Goal: Information Seeking & Learning: Check status

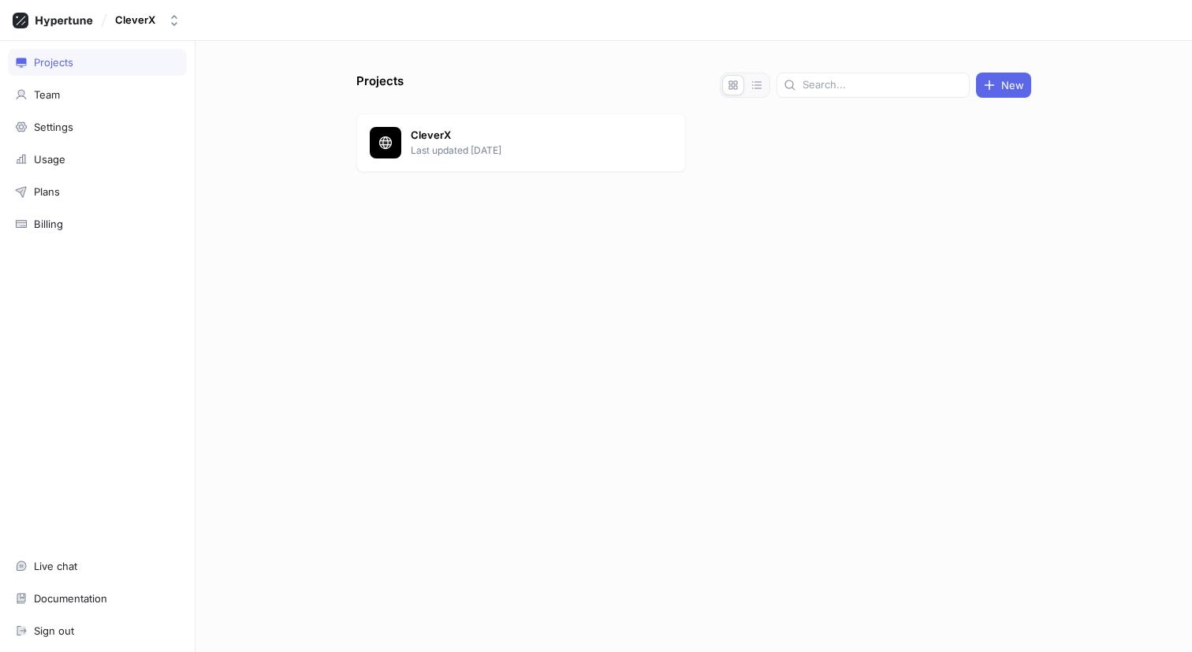
click at [422, 126] on div "CleverX Last updated 1 month ago" at bounding box center [521, 143] width 330 height 58
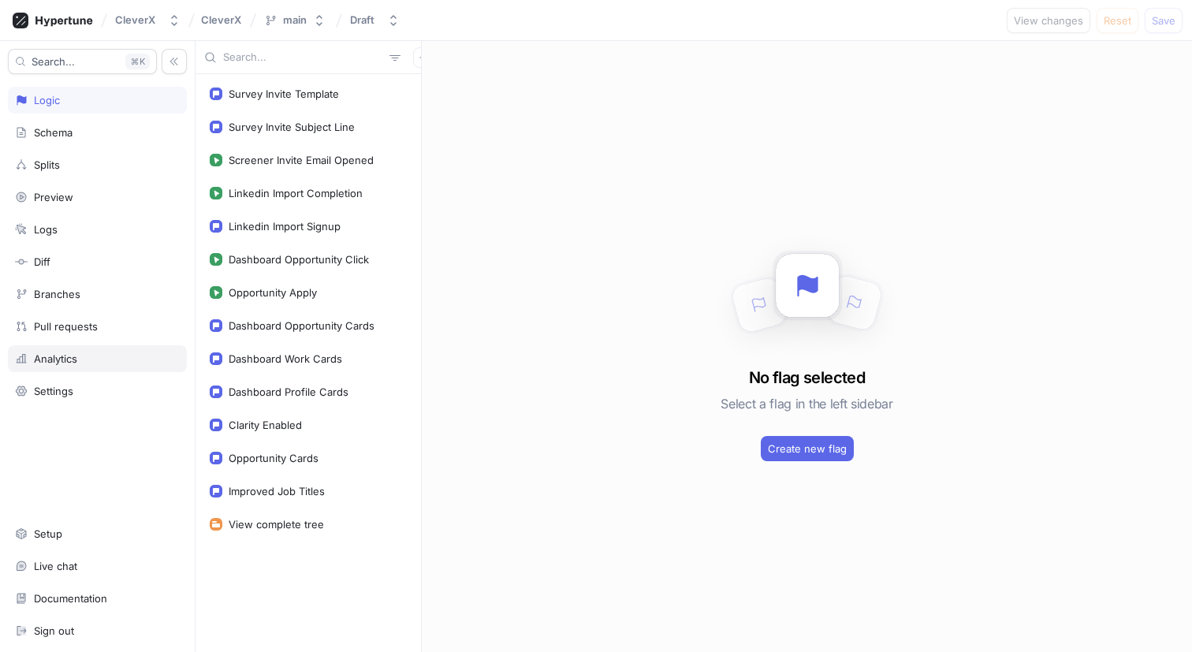
click at [80, 354] on div "Analytics" at bounding box center [97, 359] width 165 height 13
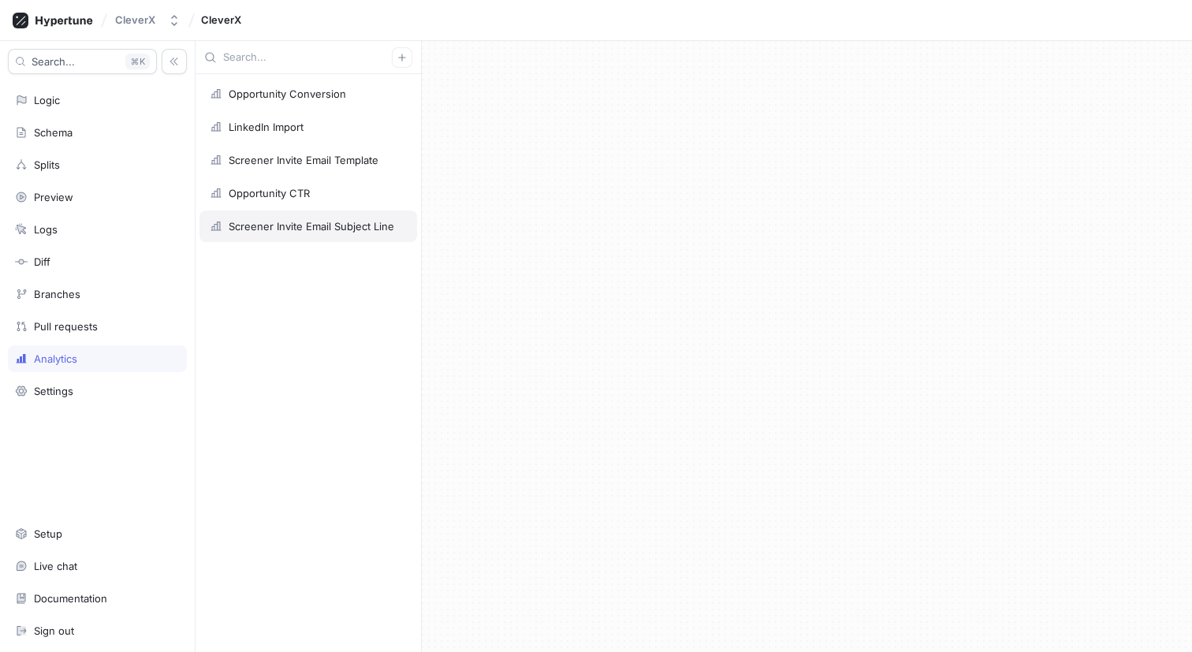
click at [300, 223] on div "Screener Invite Email Subject Line" at bounding box center [312, 226] width 166 height 13
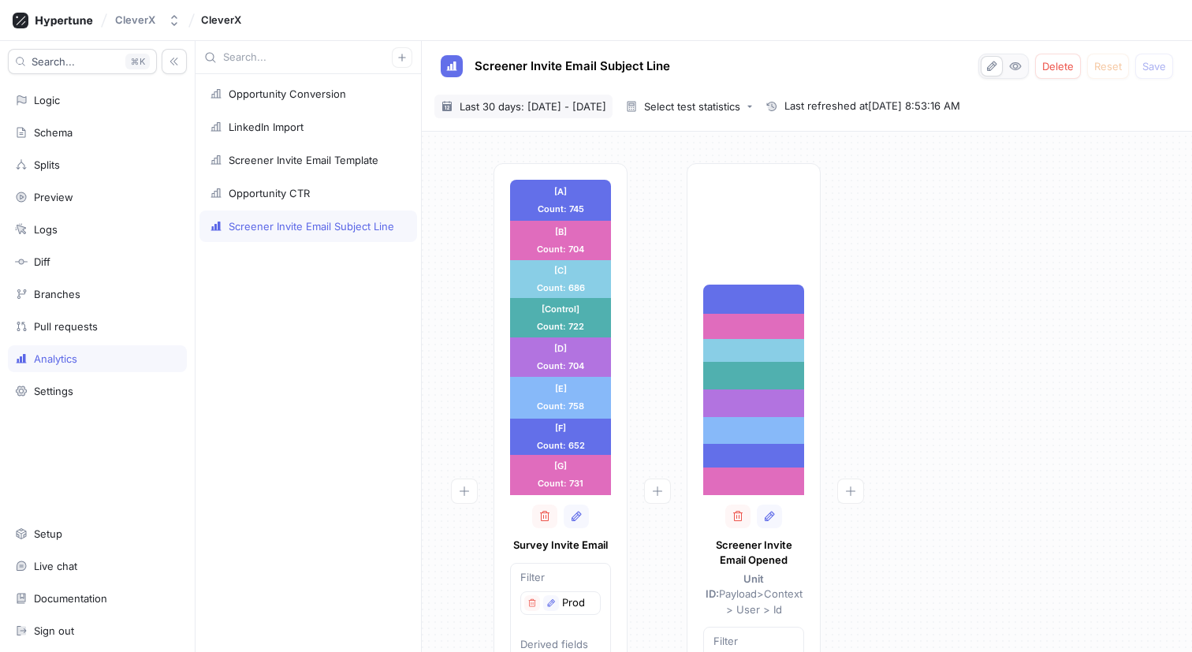
click at [583, 108] on span "Last 30 days: [DATE] - [DATE]" at bounding box center [533, 107] width 147 height 16
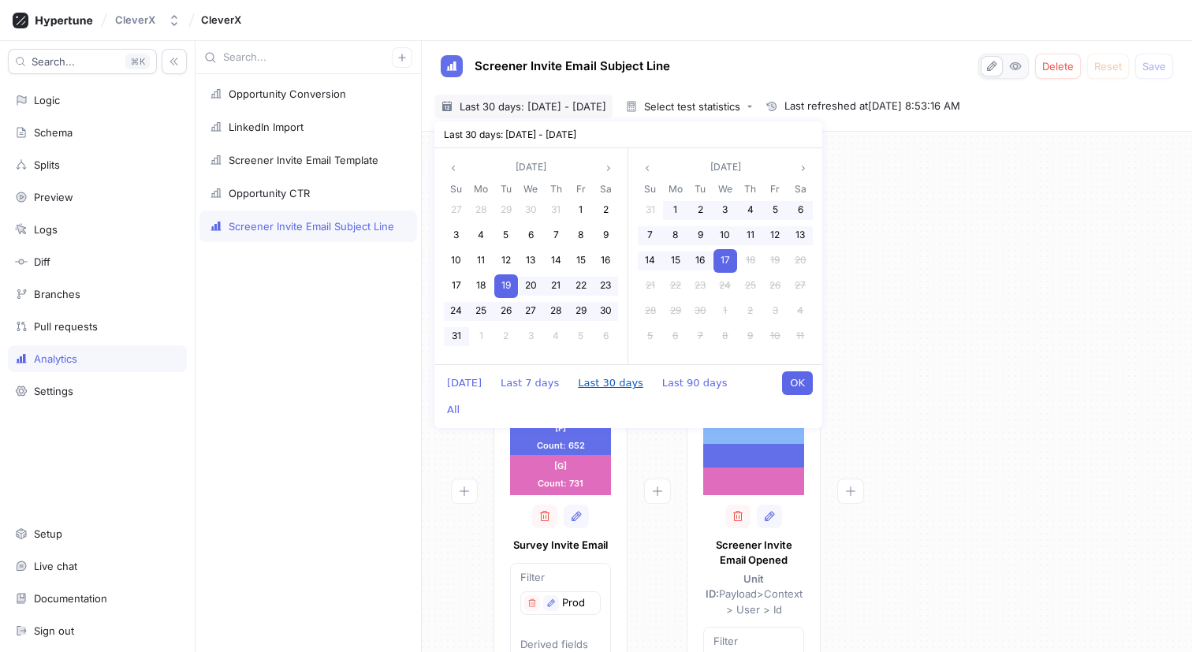
click at [620, 375] on button "Last 30 days" at bounding box center [610, 383] width 81 height 24
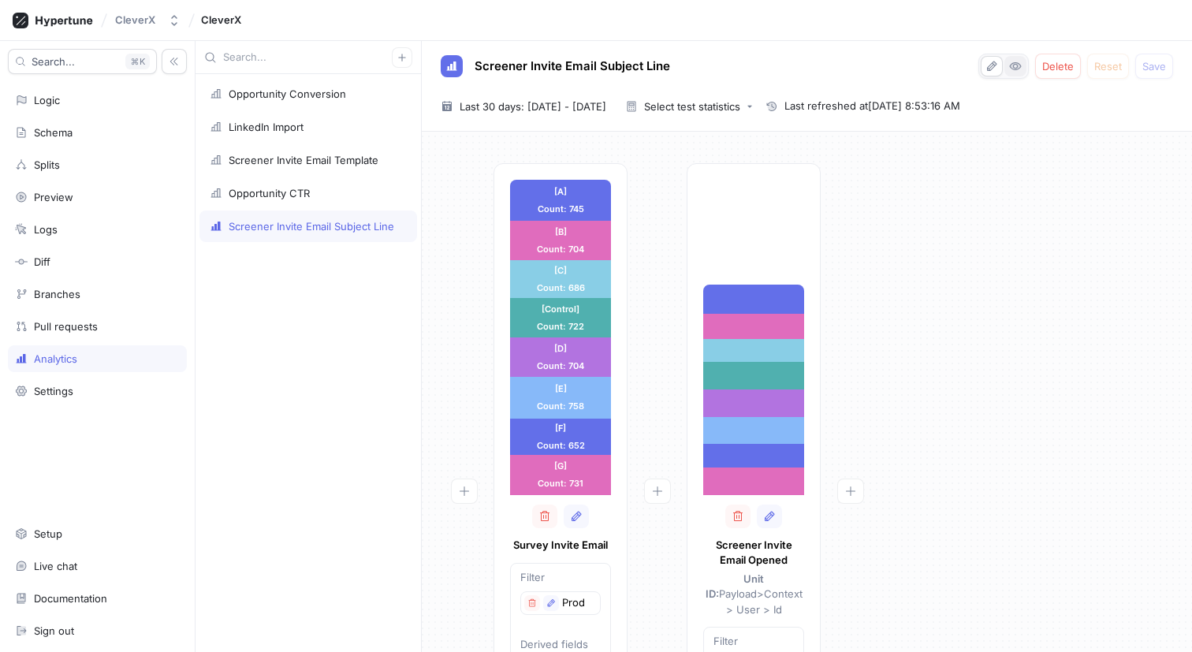
click at [1008, 71] on button "button" at bounding box center [1016, 66] width 22 height 21
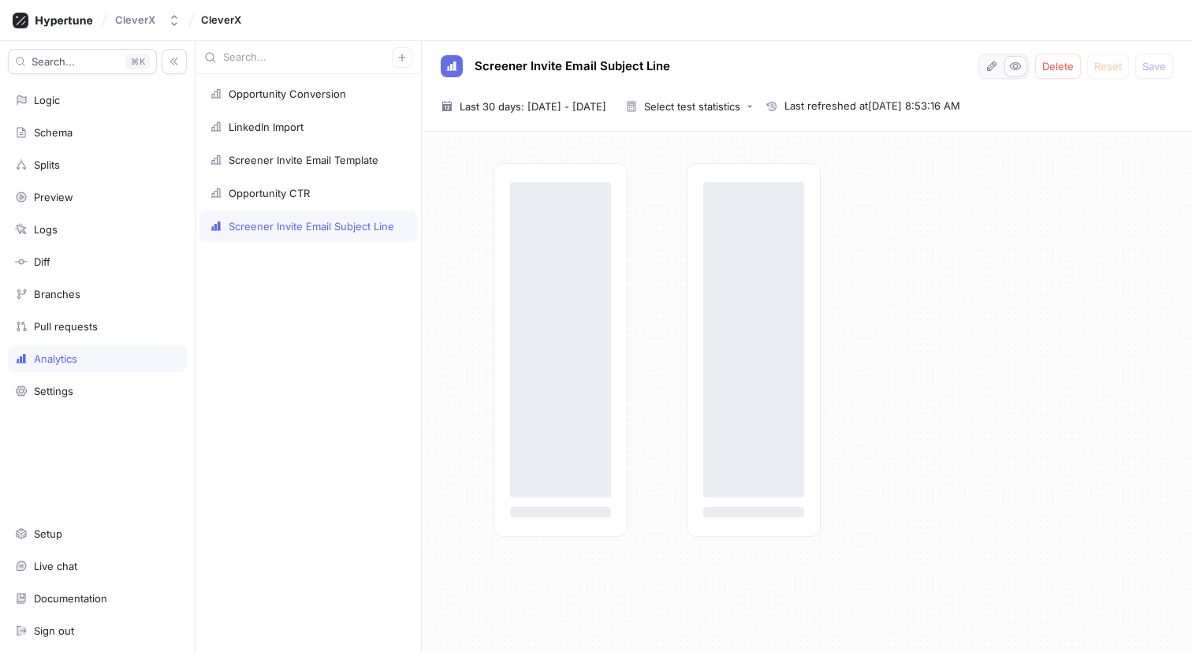
click at [628, 335] on div "‌ ‌ ‌ ‌" at bounding box center [837, 350] width 686 height 374
click at [636, 279] on div "‌ ‌ ‌ ‌" at bounding box center [837, 350] width 686 height 374
click at [659, 274] on div "‌ ‌ ‌ ‌" at bounding box center [837, 350] width 686 height 374
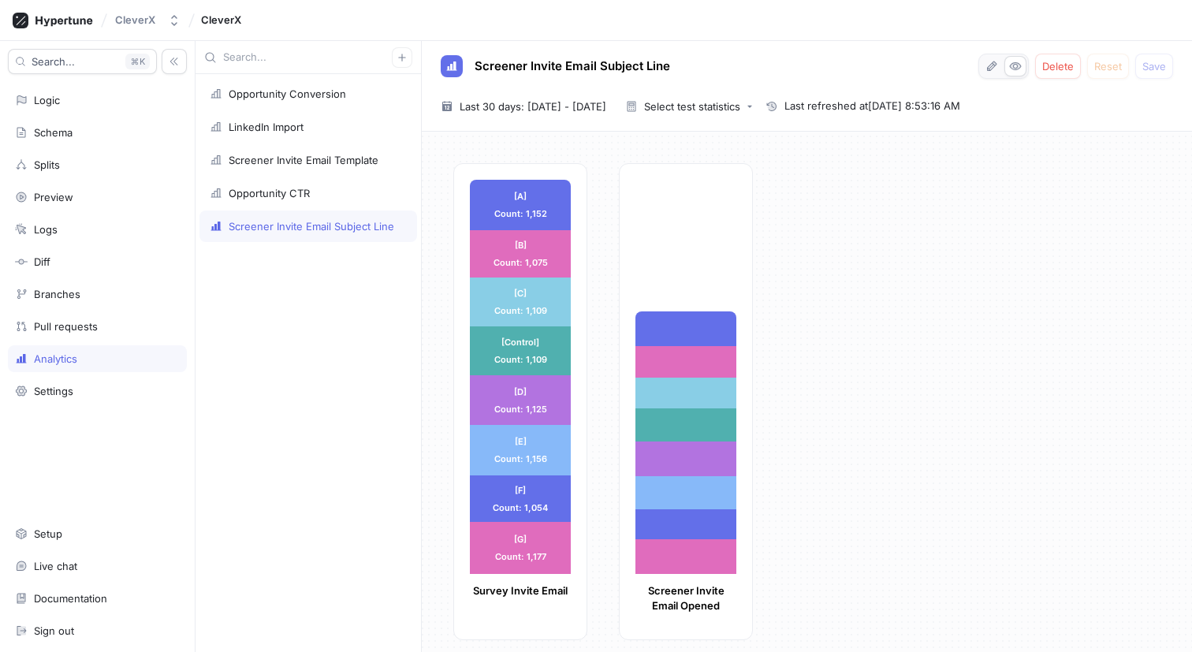
scroll to position [10, 0]
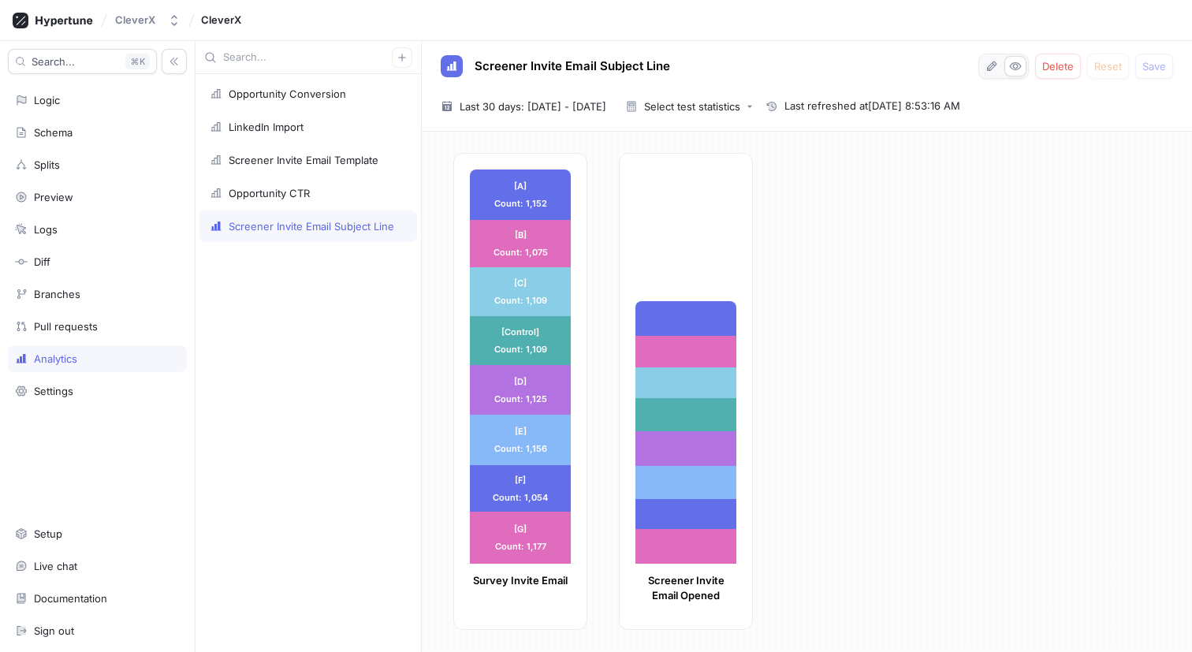
click at [548, 135] on div "[A] Count: 1,152 [A] Count: 1,152 [B] Count: 1,075 [B] Count: 1,075 [C] Count: …" at bounding box center [807, 392] width 771 height 521
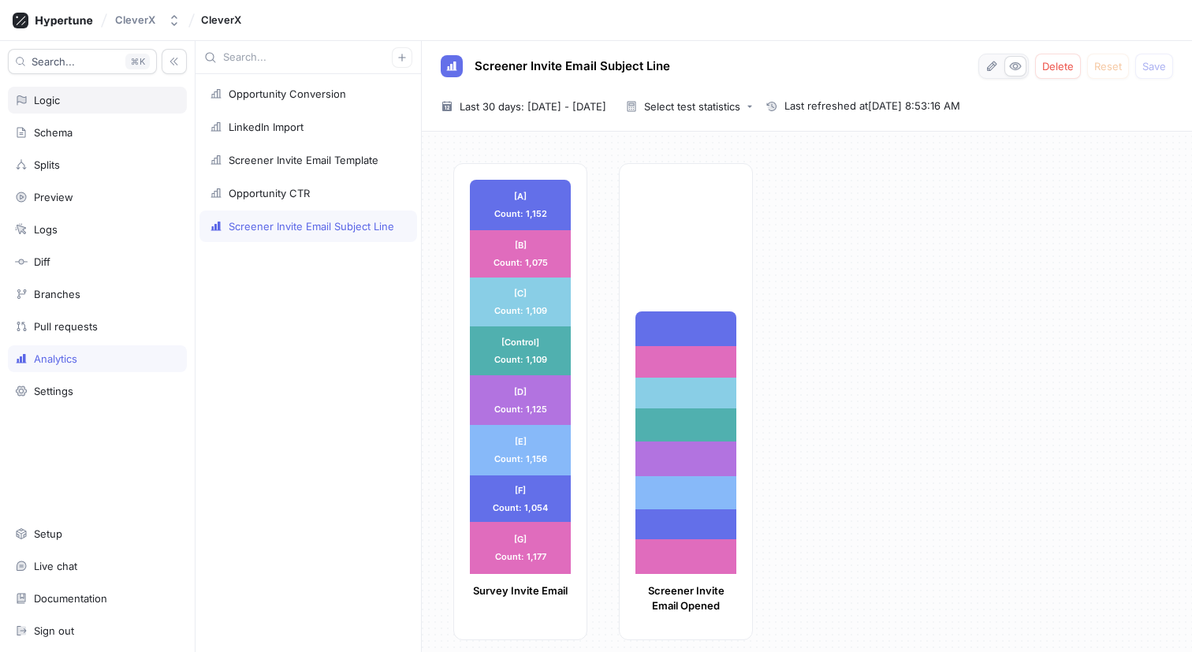
click at [83, 101] on div "Logic" at bounding box center [97, 100] width 165 height 13
